Goal: Information Seeking & Learning: Learn about a topic

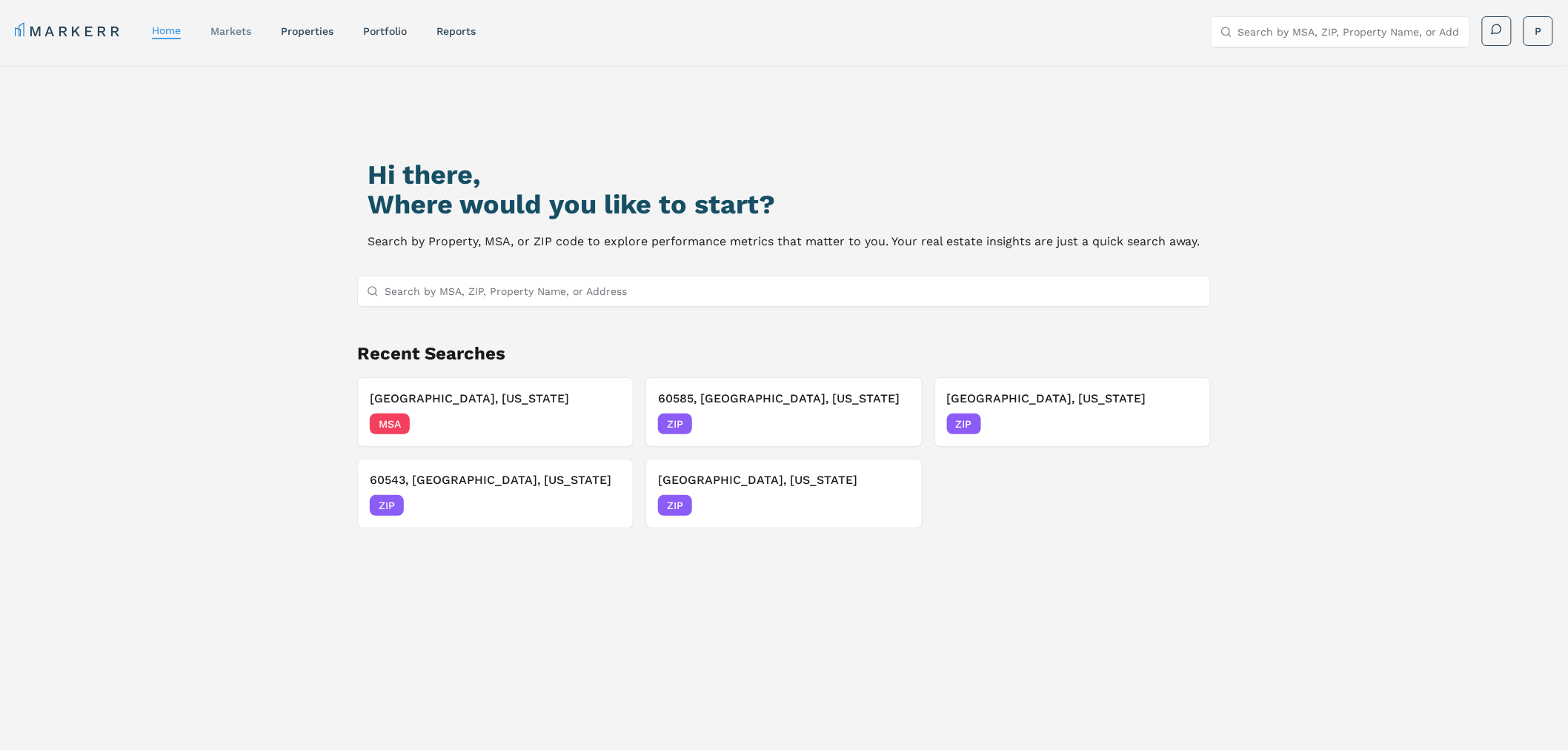
click at [238, 26] on link "markets" at bounding box center [231, 31] width 41 height 11
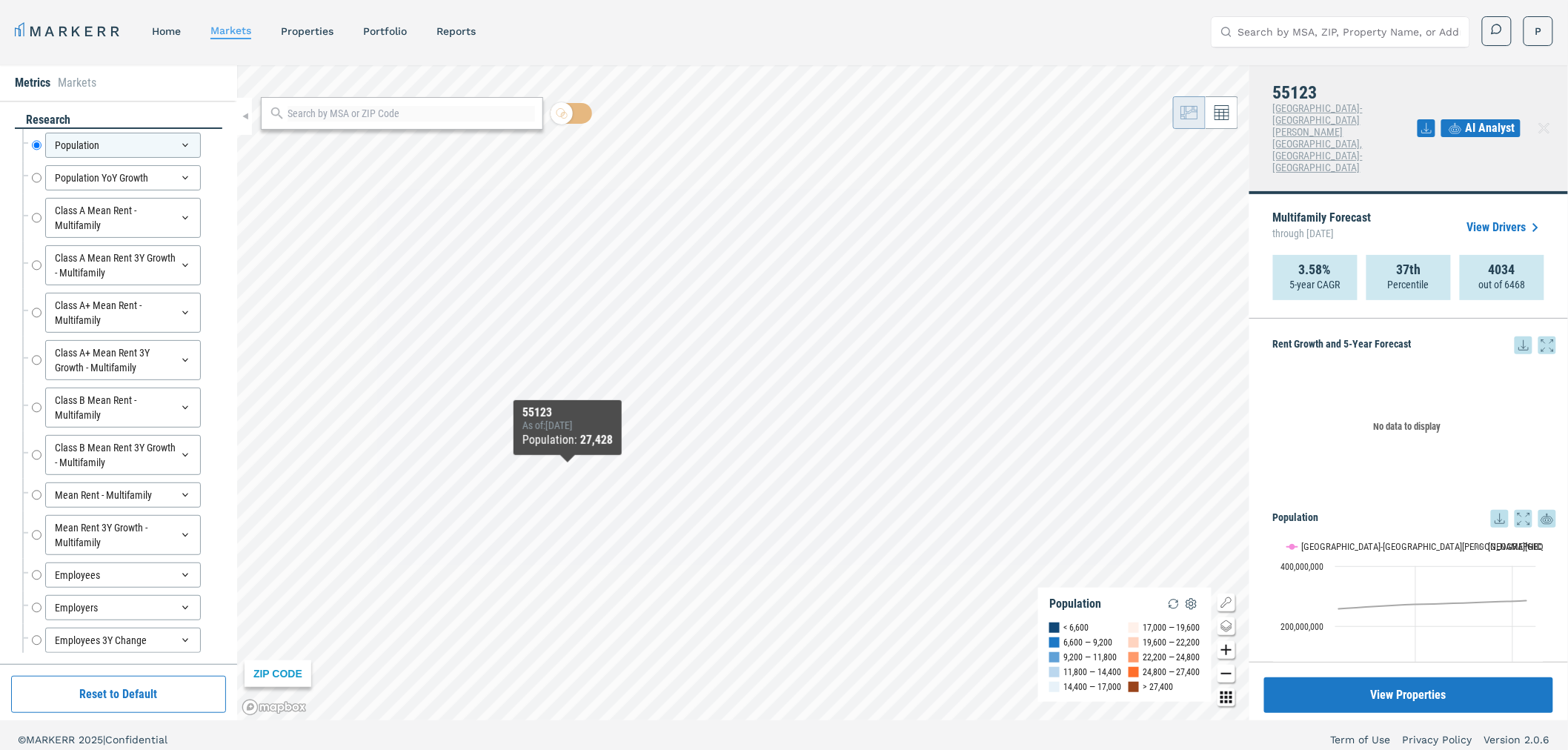
click at [622, 411] on div "55123 As of : 6/30/2025 Population : 27,428" at bounding box center [568, 427] width 108 height 55
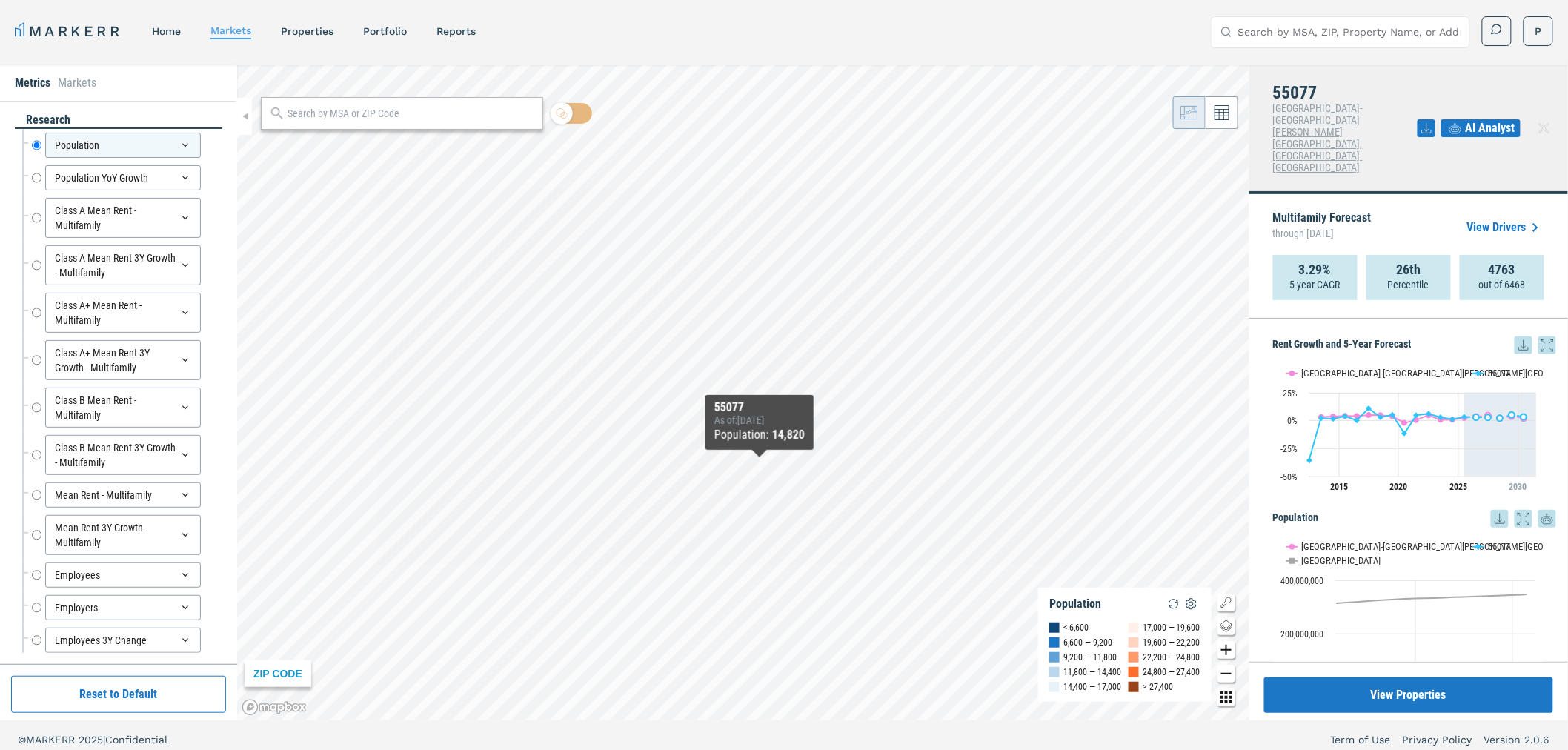
click at [1433, 120] on icon at bounding box center [1426, 129] width 18 height 18
click at [1375, 202] on div "Download as XLS" at bounding box center [1373, 200] width 85 height 15
click at [1312, 278] on p "5-year CAGR" at bounding box center [1316, 285] width 51 height 15
click at [1498, 219] on link "View Drivers" at bounding box center [1506, 228] width 77 height 18
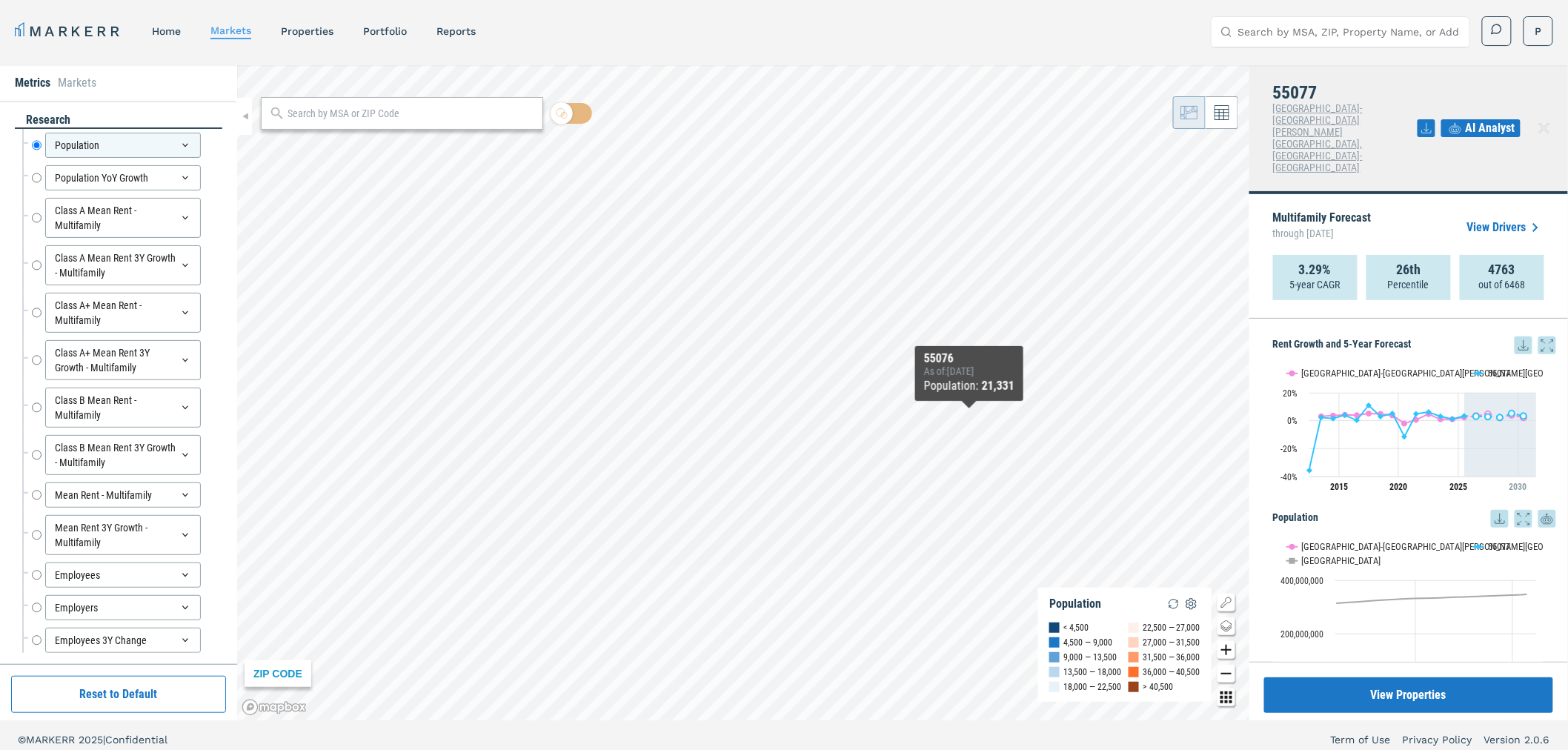
click at [1515, 337] on icon at bounding box center [1524, 346] width 18 height 18
click at [1440, 382] on div "Download as XLS" at bounding box center [1461, 394] width 118 height 33
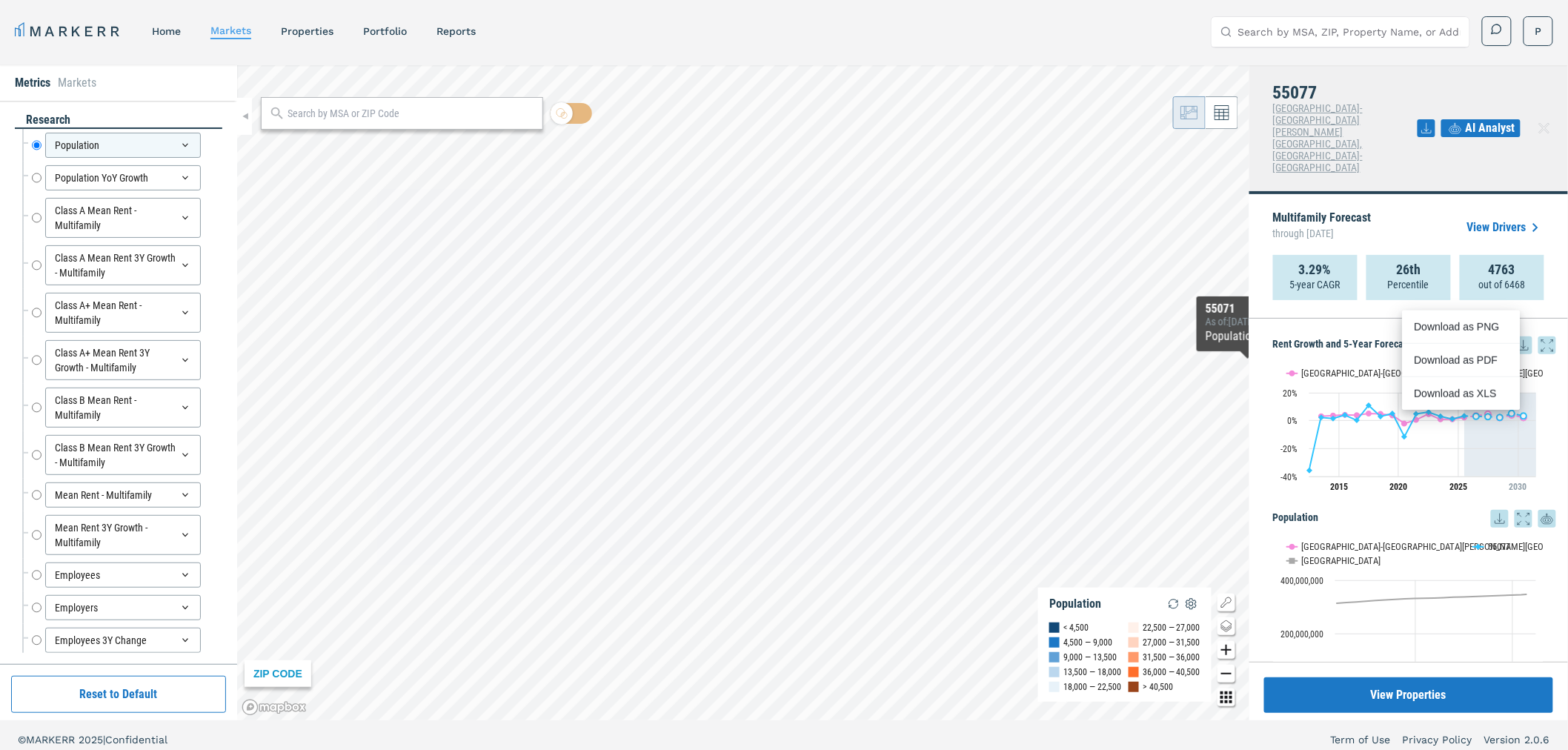
click at [1315, 212] on p "Multifamily Forecast through June 2030" at bounding box center [1322, 228] width 98 height 31
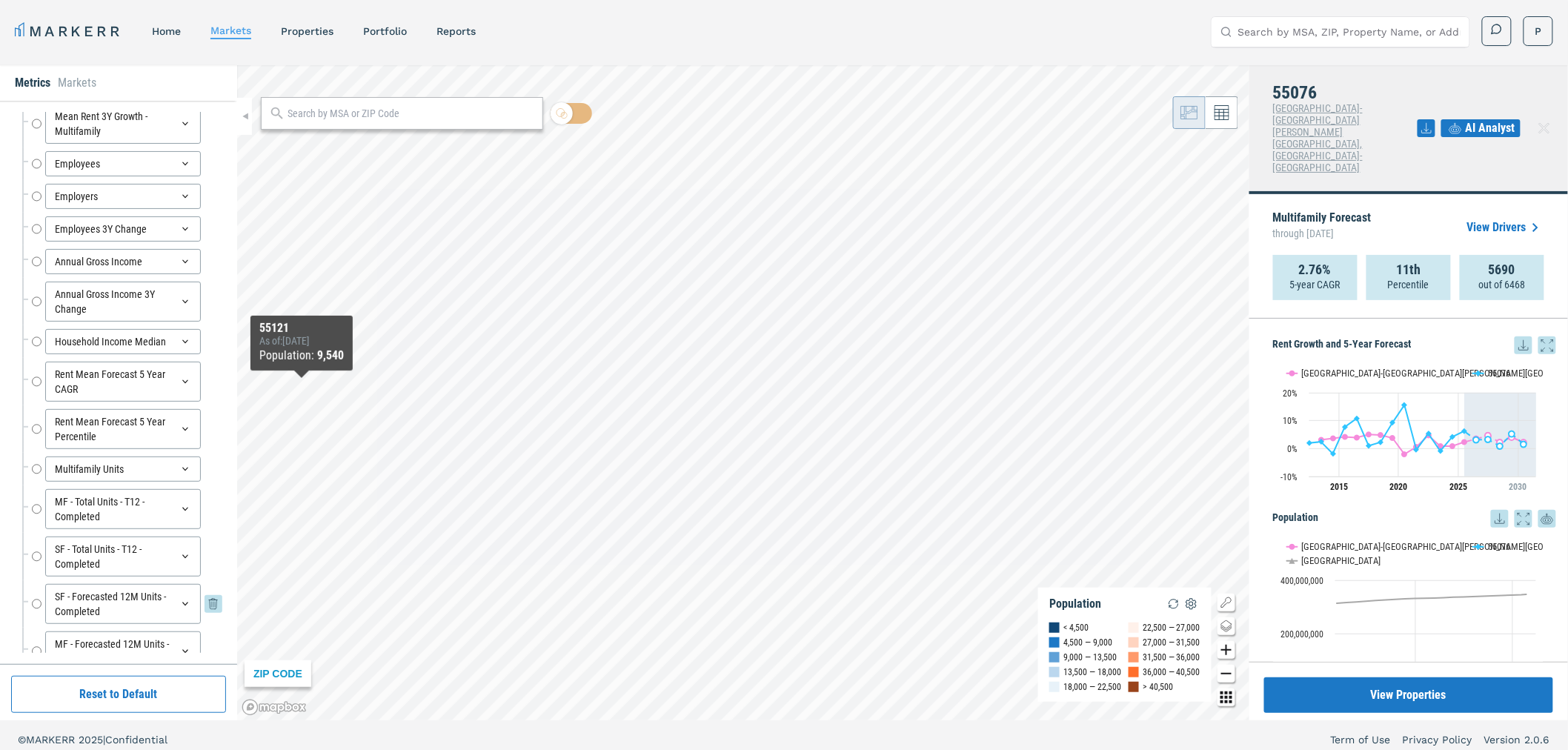
scroll to position [480, 0]
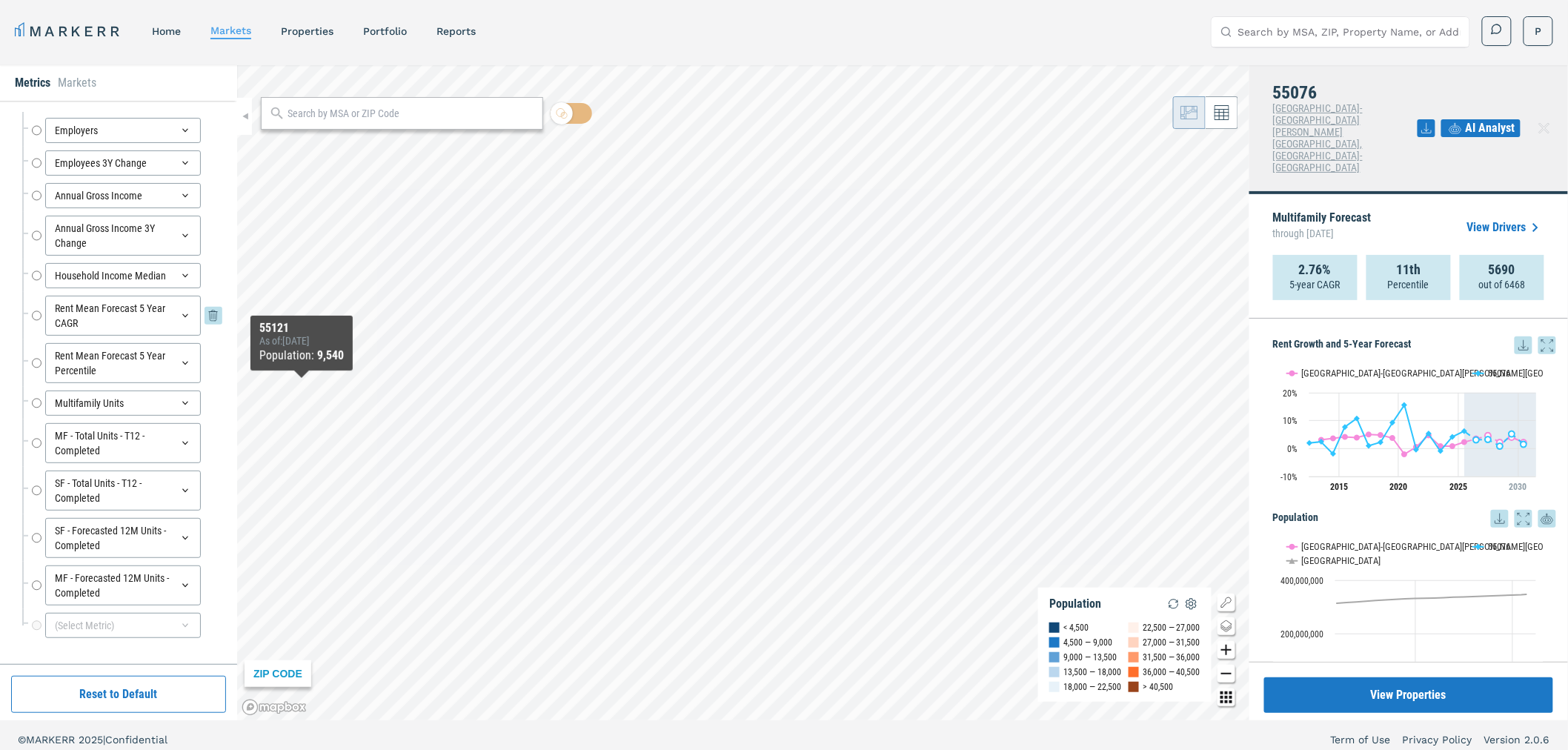
click at [35, 313] on input "Rent Mean Forecast 5 Year CAGR" at bounding box center [37, 315] width 10 height 40
radio input "false"
radio input "true"
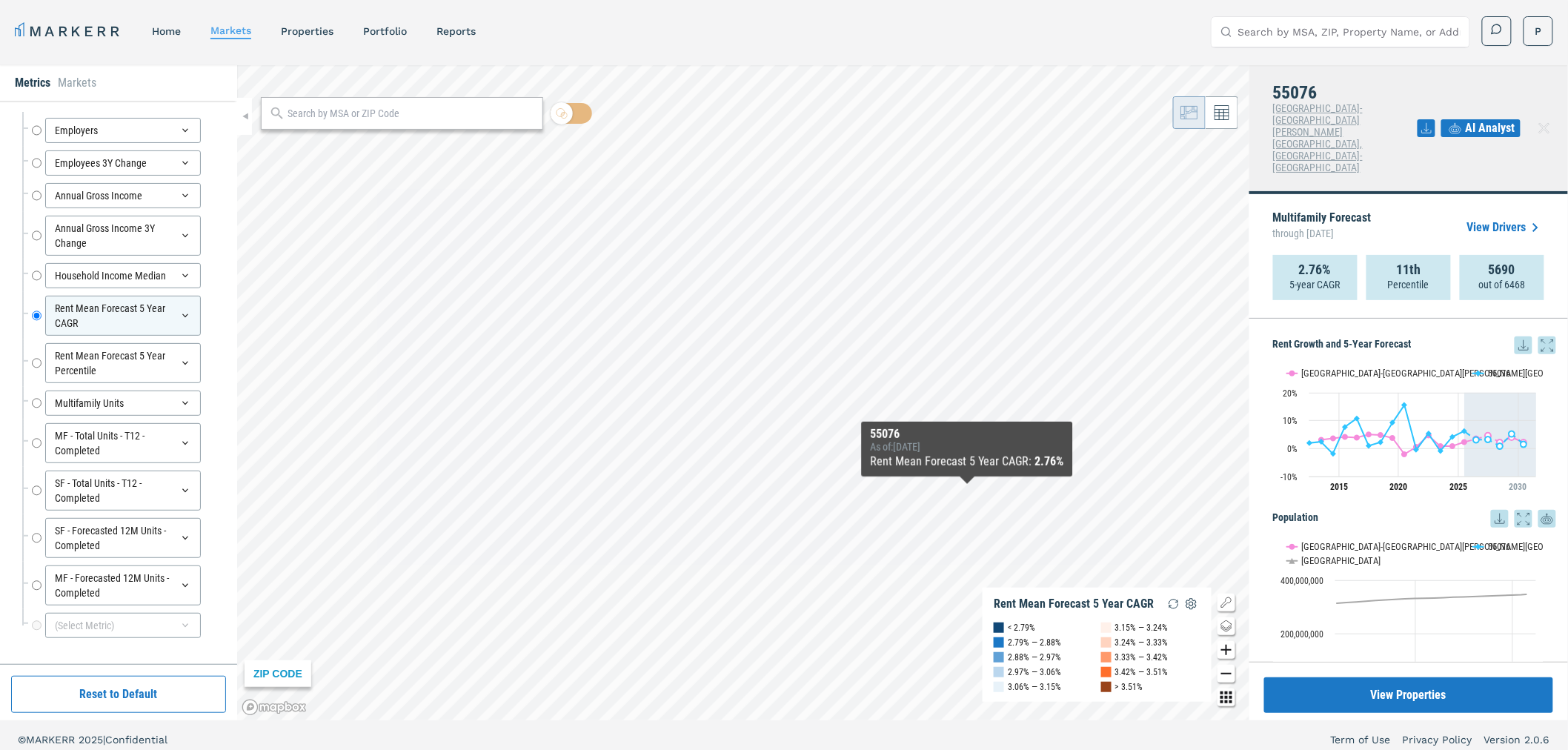
click at [1516, 337] on icon at bounding box center [1524, 346] width 18 height 18
click at [1457, 389] on div "Download as XLS" at bounding box center [1457, 394] width 85 height 15
